Goal: Task Accomplishment & Management: Complete application form

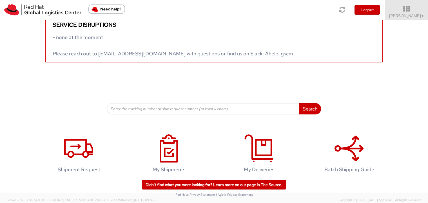
scroll to position [17, 0]
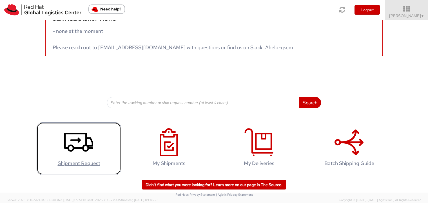
click at [73, 138] on icon at bounding box center [78, 142] width 29 height 28
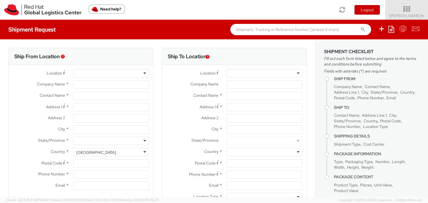
select select
type input "Red Hat India Private Limited"
type input "[PERSON_NAME]"
type input "Bagmane [GEOGRAPHIC_DATA]"
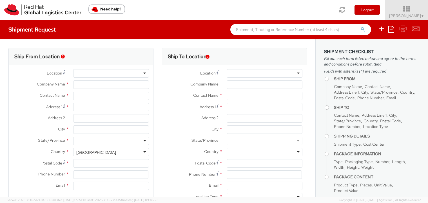
type input "FL 10, [GEOGRAPHIC_DATA], [GEOGRAPHIC_DATA]"
type input "[GEOGRAPHIC_DATA]"
type input "560037"
type input "918067935289"
type input "[EMAIL_ADDRESS][DOMAIN_NAME]"
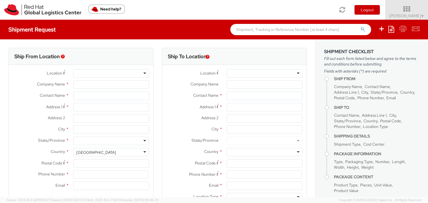
select select "CM"
select select "KGS"
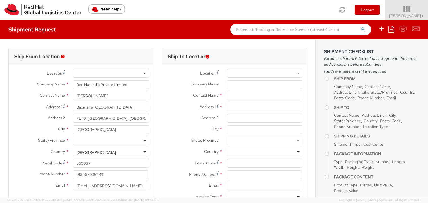
select select "813"
click at [129, 73] on div "RH - [GEOGRAPHIC_DATA] - Carina" at bounding box center [111, 73] width 76 height 8
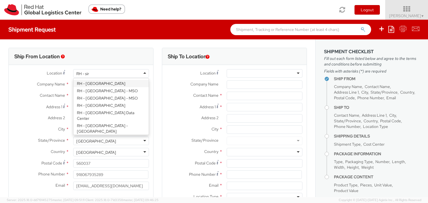
type input "RH - singa"
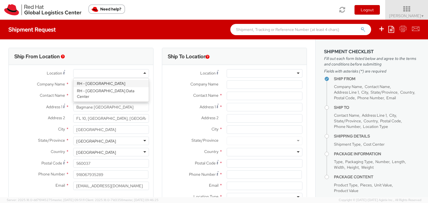
type input "Red Hat Asia Pacific Pte Ltd"
type input "[STREET_ADDRESS]"
type input "CapitaSpring"
type input "[GEOGRAPHIC_DATA]"
type input "048948"
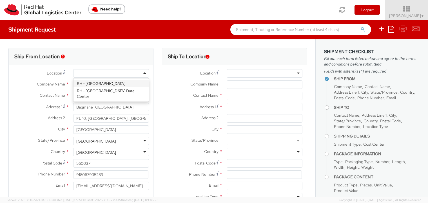
type input "65 6490 4200"
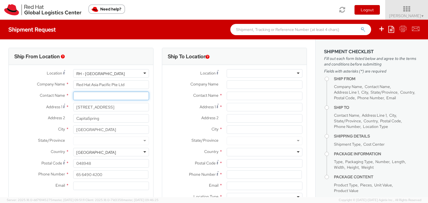
click at [96, 95] on input "text" at bounding box center [111, 96] width 76 height 8
type input "[PERSON_NAME] S"
click at [123, 59] on div "Ship From Location" at bounding box center [81, 56] width 144 height 17
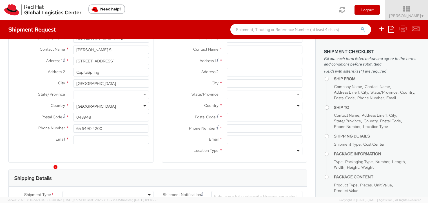
scroll to position [56, 0]
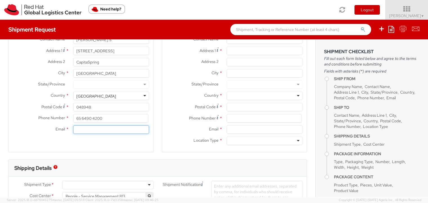
click at [115, 132] on input "Email *" at bounding box center [111, 129] width 76 height 8
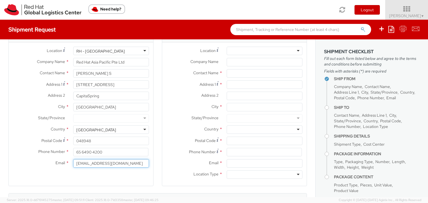
scroll to position [0, 0]
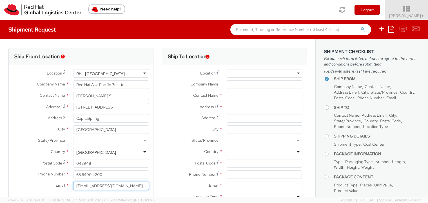
type input "[EMAIL_ADDRESS][DOMAIN_NAME]"
click at [262, 74] on div at bounding box center [264, 73] width 76 height 8
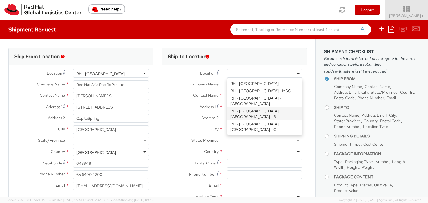
scroll to position [197, 0]
type input "Red Hat Asia-Pacific Pty. Ltd."
type input "[GEOGRAPHIC_DATA], Level 11"
type input "[STREET_ADDRESS][PERSON_NAME]"
type input "[GEOGRAPHIC_DATA]"
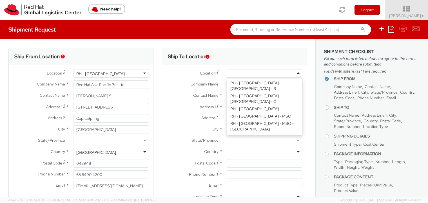
type input "2601"
type input "61 2 6145 2810"
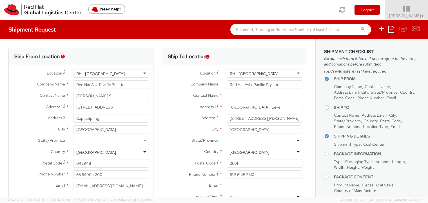
click at [243, 91] on div "Company Name * Red Hat Asia-Pacific Pty. Ltd." at bounding box center [234, 85] width 144 height 11
click at [242, 93] on input "text" at bounding box center [264, 96] width 76 height 8
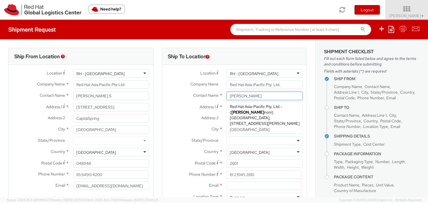
click at [259, 109] on div "Red Hat Asia-Pacific Pty. Ltd. - ( [PERSON_NAME] ) [GEOGRAPHIC_DATA], [STREET_A…" at bounding box center [264, 114] width 75 height 25
type input "[PERSON_NAME]"
type input "61261452811"
type input "[EMAIL_ADDRESS][DOMAIN_NAME]"
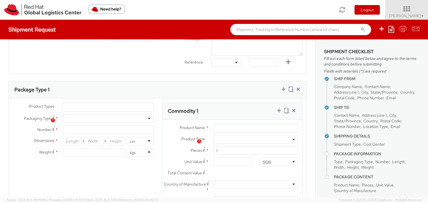
scroll to position [253, 0]
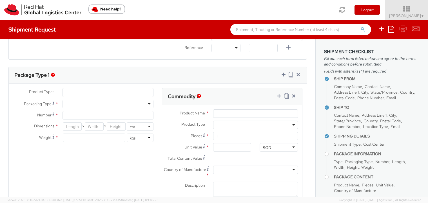
type input "[PERSON_NAME]"
click at [123, 92] on ul at bounding box center [108, 92] width 90 height 8
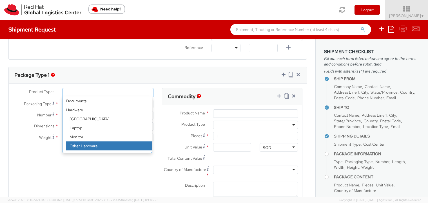
select select "HARD_OTHER"
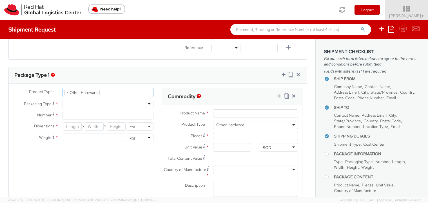
select select "HARD_OTHER"
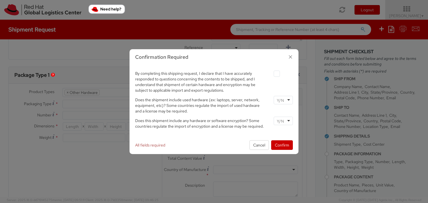
click at [286, 99] on div at bounding box center [282, 100] width 19 height 8
click at [280, 123] on input "select-one" at bounding box center [281, 121] width 8 height 6
click at [276, 75] on label at bounding box center [276, 74] width 6 height 6
click at [272, 75] on input "checkbox" at bounding box center [270, 74] width 4 height 4
checkbox input "true"
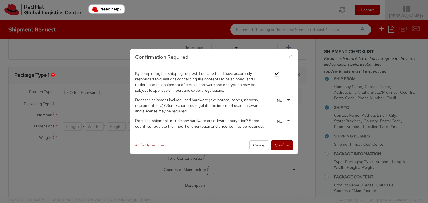
click at [282, 146] on button "Confirm" at bounding box center [282, 145] width 22 height 10
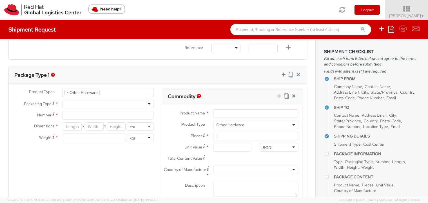
click at [114, 105] on div at bounding box center [107, 104] width 91 height 8
click at [84, 115] on input "Number *" at bounding box center [107, 115] width 91 height 8
type input "1"
click at [74, 126] on input "number" at bounding box center [72, 126] width 19 height 8
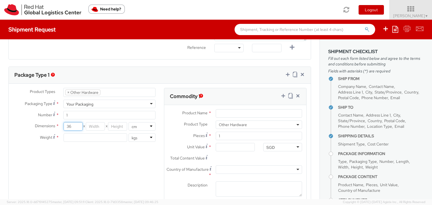
type input "36"
type input "32"
type input "17"
click at [110, 140] on input "number" at bounding box center [96, 138] width 64 height 8
type input "2.5"
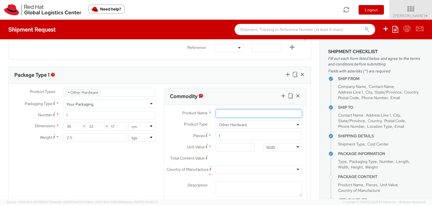
click at [262, 111] on input "Product Name *" at bounding box center [259, 113] width 86 height 8
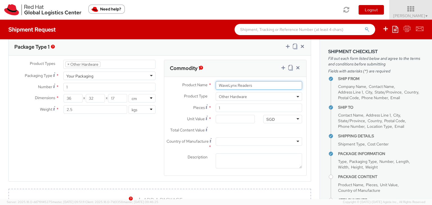
type input "WaveLynx Readers"
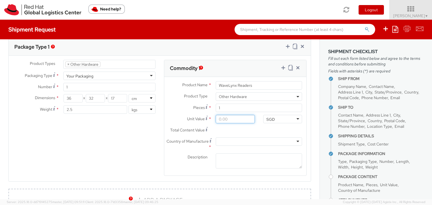
click at [224, 120] on input "Unit Value *" at bounding box center [235, 119] width 39 height 8
type input "4.00"
type input "48.00"
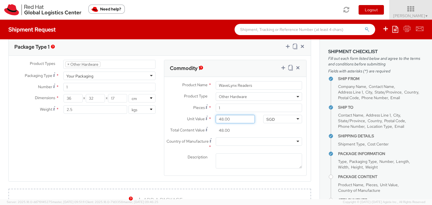
type input "480.00"
click at [129, 140] on div "Product Types * Documents Docking Station Laptop Monitor Other Hardware Server …" at bounding box center [160, 121] width 302 height 123
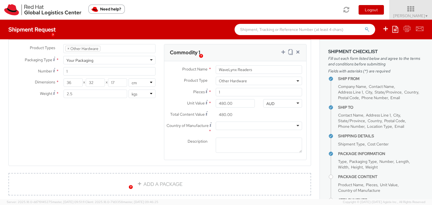
scroll to position [309, 0]
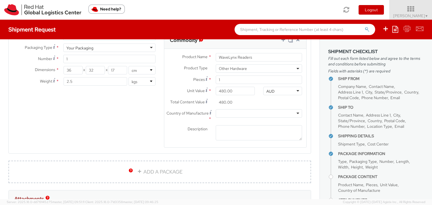
click at [243, 114] on div at bounding box center [259, 113] width 86 height 8
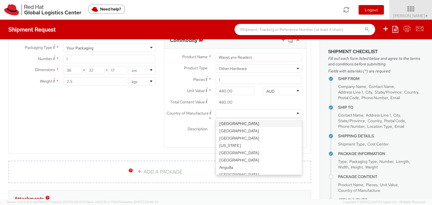
click at [112, 124] on div "Product Types * Documents Docking Station Laptop Monitor Other Hardware Server …" at bounding box center [160, 93] width 302 height 123
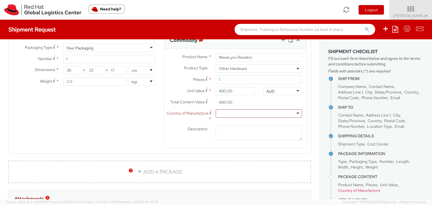
click at [245, 116] on div at bounding box center [259, 113] width 86 height 8
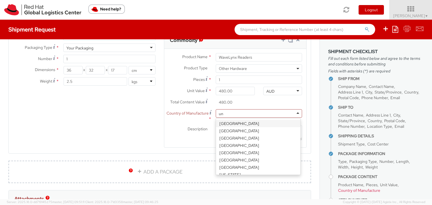
type input "uni"
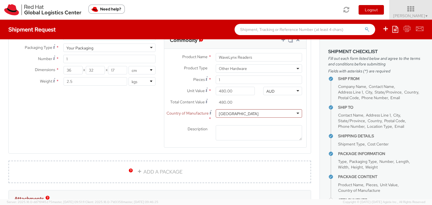
scroll to position [0, 0]
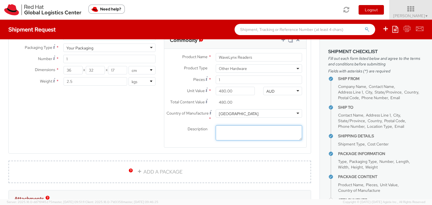
click at [227, 133] on textarea "Description *" at bounding box center [259, 132] width 86 height 15
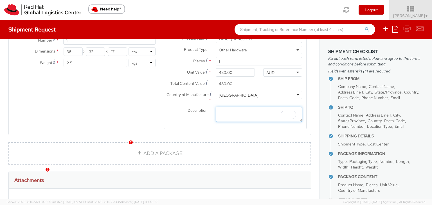
scroll to position [338, 0]
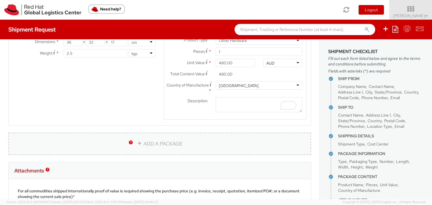
click at [140, 140] on link "ADD A PACKAGE" at bounding box center [159, 144] width 303 height 23
select select
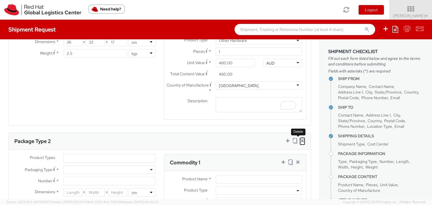
click at [300, 142] on icon at bounding box center [303, 141] width 6 height 6
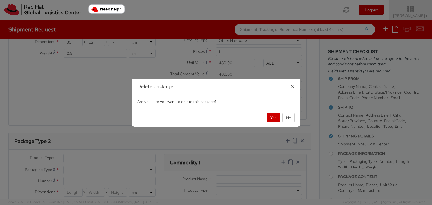
click at [291, 87] on icon "button" at bounding box center [292, 86] width 8 height 8
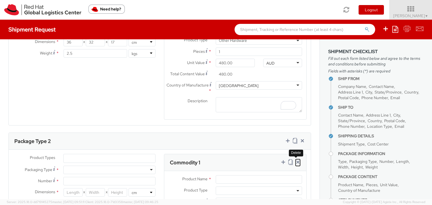
click at [295, 161] on icon at bounding box center [298, 162] width 6 height 6
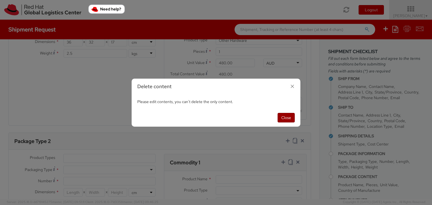
click at [286, 119] on button "Close" at bounding box center [286, 118] width 17 height 10
select select
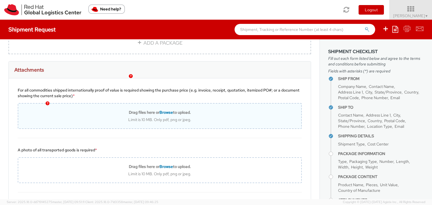
scroll to position [591, 0]
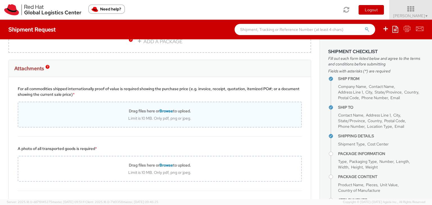
click at [161, 109] on span "Browse" at bounding box center [166, 111] width 14 height 5
type input "C:\fakepath\WaveLynx_Ethos Reader Datasheet.pdf"
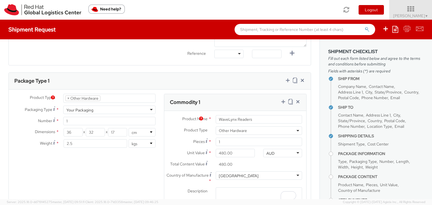
scroll to position [253, 0]
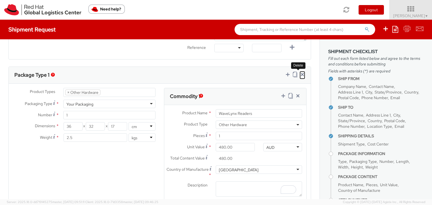
click at [300, 73] on icon at bounding box center [303, 75] width 6 height 6
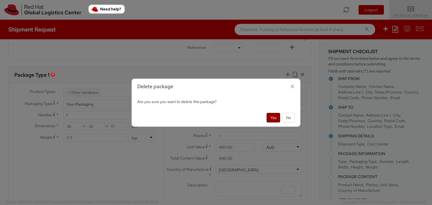
click at [275, 117] on button "Yes" at bounding box center [274, 118] width 14 height 10
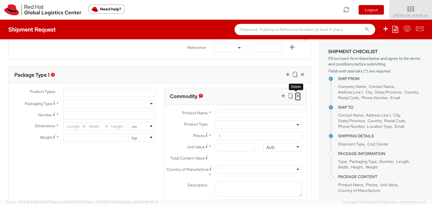
click at [295, 96] on icon at bounding box center [298, 96] width 6 height 6
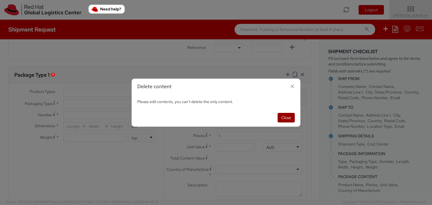
click at [283, 118] on button "Close" at bounding box center [286, 118] width 17 height 10
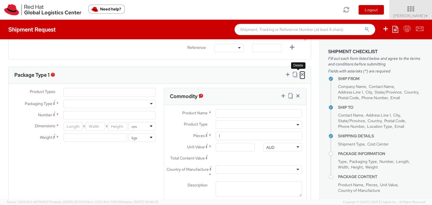
click at [300, 76] on icon at bounding box center [303, 75] width 6 height 6
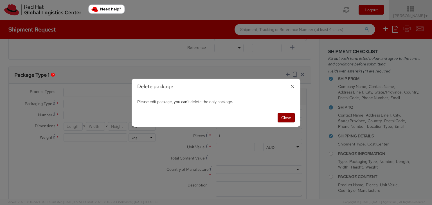
click at [284, 116] on button "Close" at bounding box center [286, 118] width 17 height 10
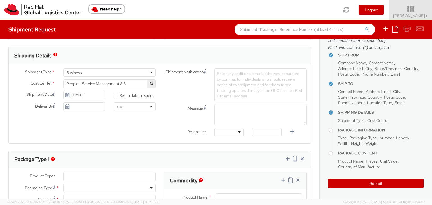
scroll to position [225, 0]
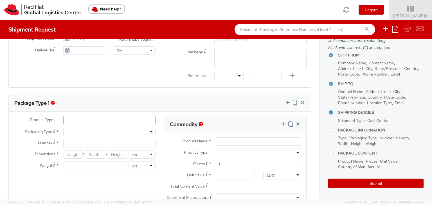
click at [108, 121] on ul at bounding box center [110, 120] width 92 height 8
click at [140, 95] on div "Package Type 1" at bounding box center [160, 103] width 302 height 17
click at [300, 102] on icon at bounding box center [303, 103] width 6 height 6
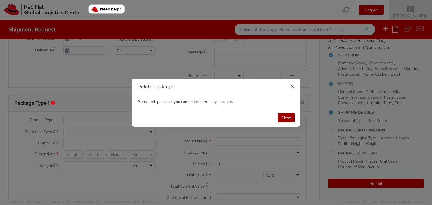
click at [286, 115] on button "Close" at bounding box center [286, 118] width 17 height 10
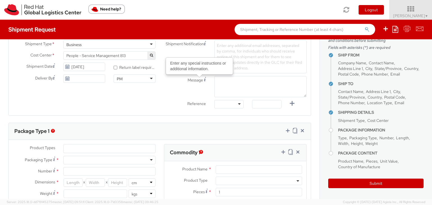
scroll to position [253, 0]
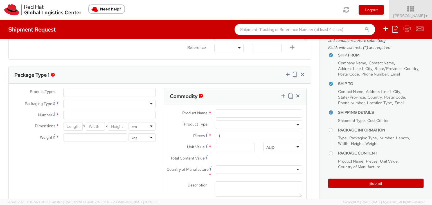
click at [111, 91] on ul at bounding box center [110, 92] width 92 height 8
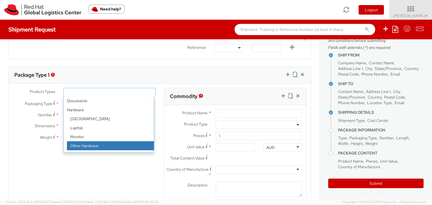
select select "HARD_OTHER"
checkbox input "false"
select select "HARD_OTHER"
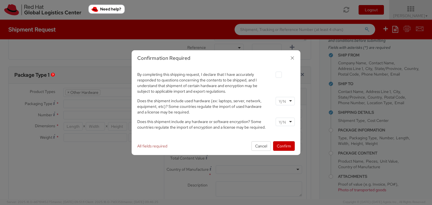
click at [280, 74] on label at bounding box center [279, 75] width 6 height 6
click at [274, 74] on input "checkbox" at bounding box center [272, 75] width 4 height 4
checkbox input "true"
click at [282, 101] on input "select-one" at bounding box center [283, 102] width 8 height 6
click at [281, 118] on div "By completing this shipping request, I declare that I have accurately responded…" at bounding box center [216, 102] width 166 height 62
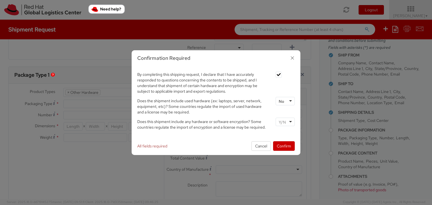
click at [281, 122] on input "select-one" at bounding box center [283, 123] width 8 height 6
click at [282, 146] on button "Confirm" at bounding box center [284, 146] width 22 height 10
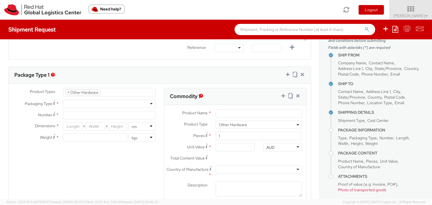
click at [113, 101] on div at bounding box center [109, 104] width 92 height 8
click at [93, 116] on input "Number *" at bounding box center [109, 115] width 92 height 8
type input "1"
click at [77, 126] on input "number" at bounding box center [73, 126] width 19 height 8
type input "36"
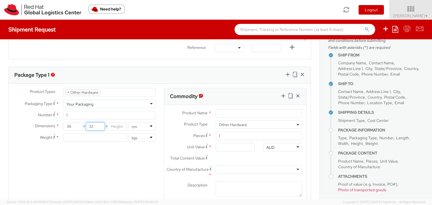
type input "32"
type input "17"
click at [85, 136] on input "number" at bounding box center [96, 138] width 64 height 8
type input "2.5"
click at [225, 111] on input "Product Name *" at bounding box center [259, 113] width 86 height 8
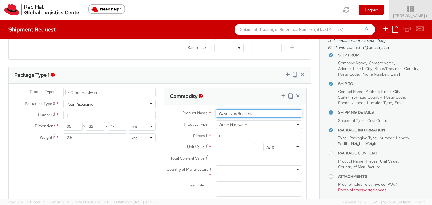
type input "WaveLynx Readers"
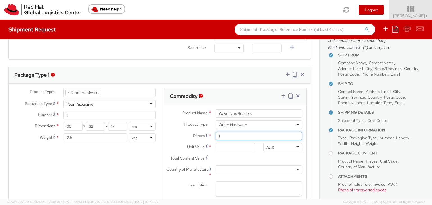
click at [233, 137] on input "1" at bounding box center [259, 136] width 86 height 8
click at [226, 144] on input "Unit Value *" at bounding box center [235, 147] width 39 height 8
type input "4.00"
type input "48.00"
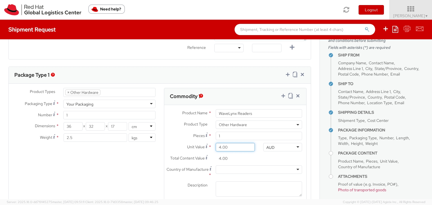
type input "48.00"
type input "480.00"
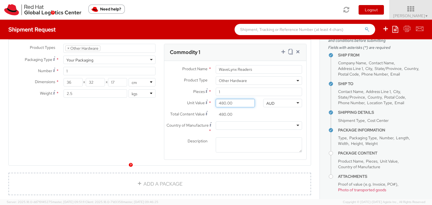
scroll to position [338, 0]
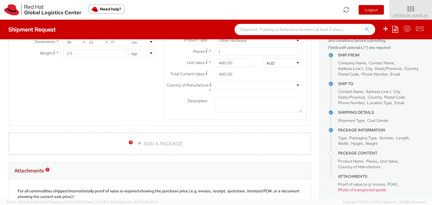
click at [240, 85] on div at bounding box center [259, 85] width 86 height 8
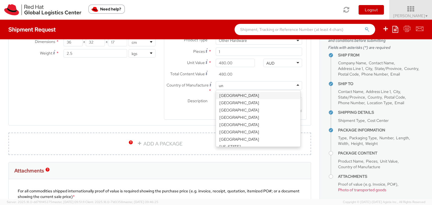
type input "uni"
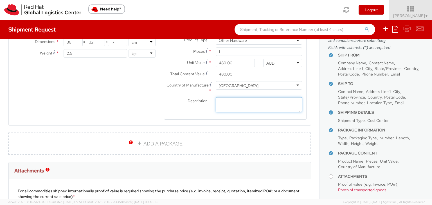
click at [236, 106] on textarea "Description *" at bounding box center [259, 104] width 86 height 15
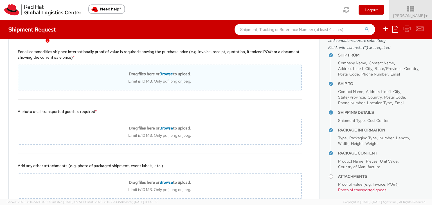
scroll to position [478, 0]
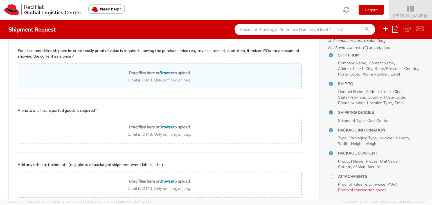
click at [165, 72] on span "Browse" at bounding box center [166, 72] width 14 height 5
type input "C:\fakepath\WaveLynx_Ethos Reader Datasheet.pdf"
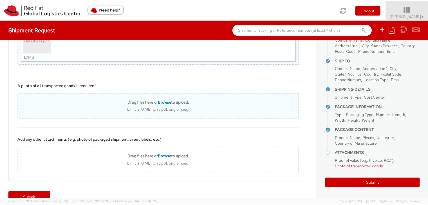
scroll to position [533, 0]
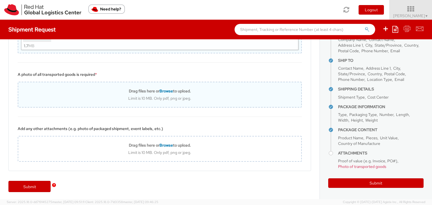
click at [162, 91] on span "Browse" at bounding box center [166, 91] width 14 height 5
type input "C:\fakepath\Invoice_No_310195.pdf"
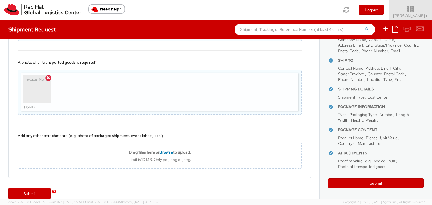
scroll to position [552, 0]
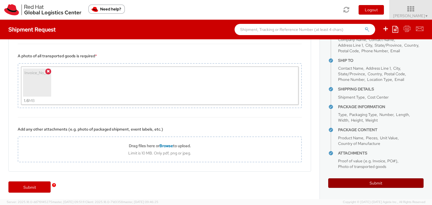
click at [378, 183] on button "Submit" at bounding box center [375, 184] width 95 height 10
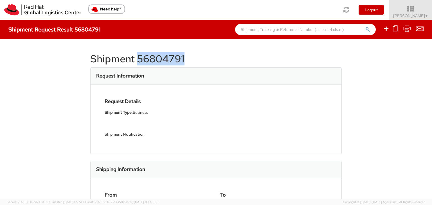
drag, startPoint x: 188, startPoint y: 62, endPoint x: 137, endPoint y: 61, distance: 50.9
click at [137, 61] on h1 "Shipment 56804791" at bounding box center [215, 58] width 251 height 11
copy h1 "56804791"
click at [23, 103] on div "Shipment 56804791 Request Information Request Details Shipment Type: Business S…" at bounding box center [216, 119] width 432 height 160
